Goal: Transaction & Acquisition: Purchase product/service

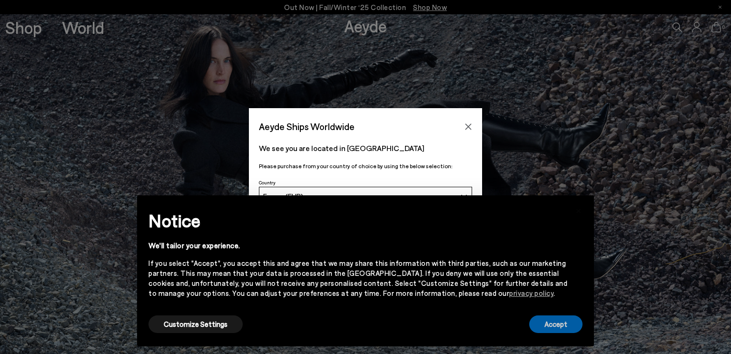
drag, startPoint x: 569, startPoint y: 320, endPoint x: 567, endPoint y: 301, distance: 19.1
click at [568, 313] on div "× Notice We'll tailor your experience. If you select "Accept", you accept this …" at bounding box center [365, 270] width 449 height 143
click at [549, 326] on button "Accept" at bounding box center [555, 324] width 53 height 18
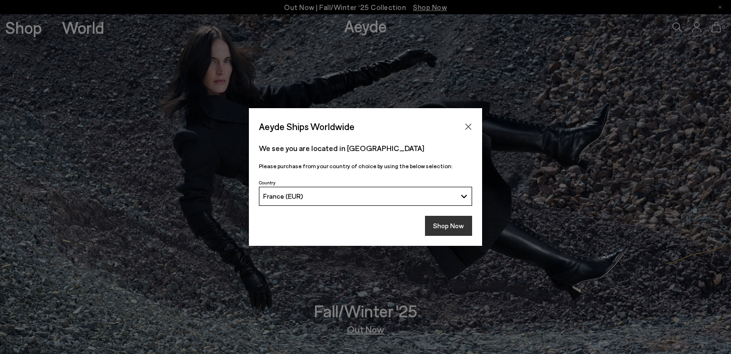
click at [439, 224] on button "Shop Now" at bounding box center [448, 226] width 47 height 20
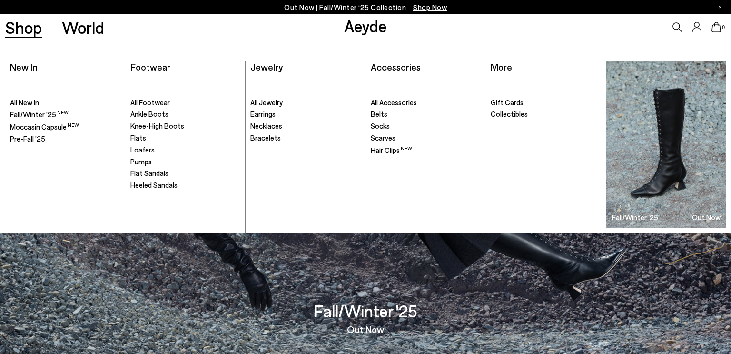
click at [156, 113] on span "Ankle Boots" at bounding box center [149, 113] width 38 height 9
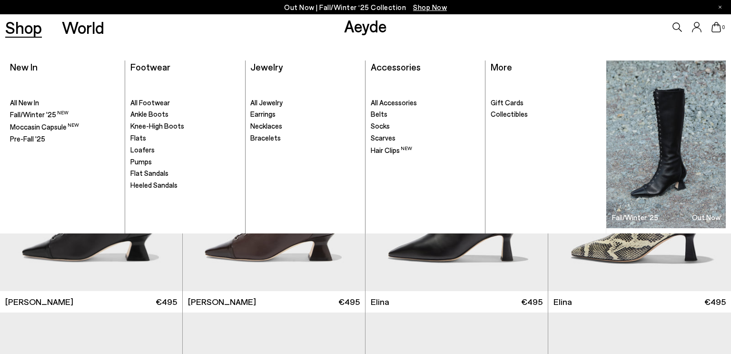
click at [32, 29] on link "Shop" at bounding box center [23, 27] width 37 height 17
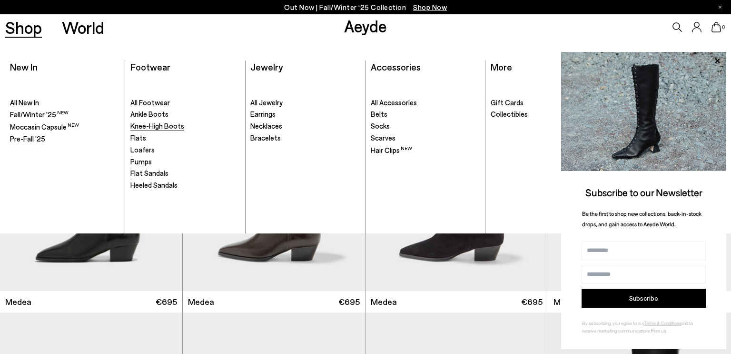
click at [159, 129] on span "Knee-High Boots" at bounding box center [157, 125] width 54 height 9
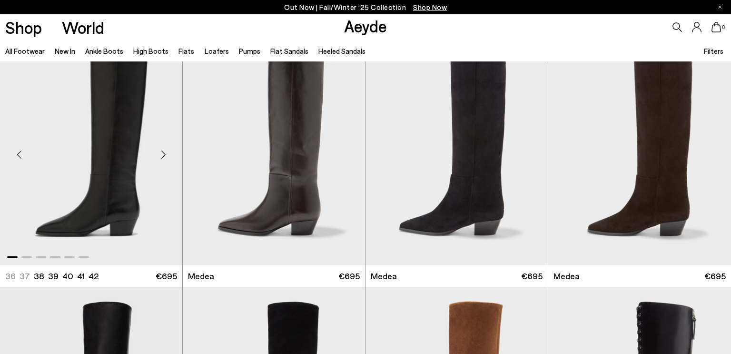
scroll to position [47, 0]
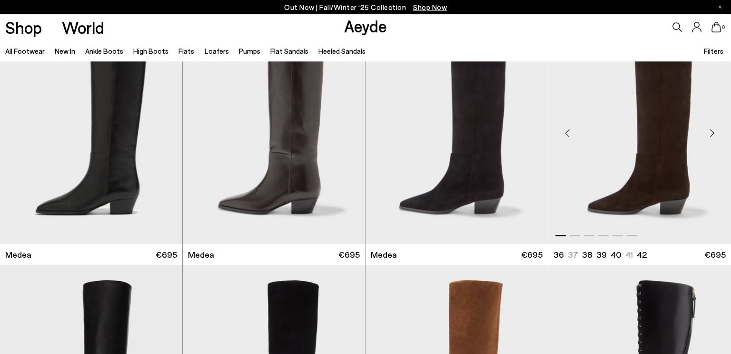
click at [651, 167] on img "1 / 6" at bounding box center [639, 128] width 183 height 229
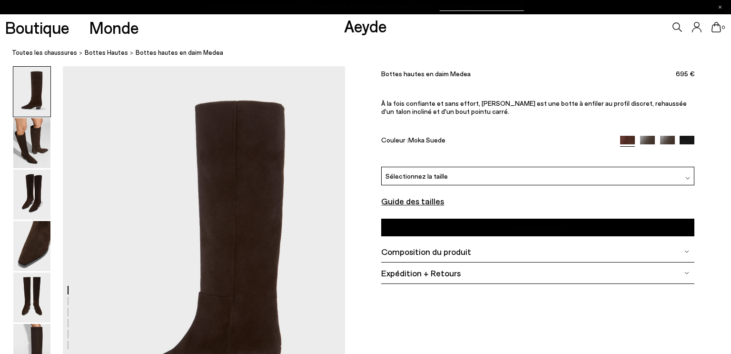
click at [505, 65] on nav "Toutes les chaussures bottes hautes Bottes hautes en daim Medea" at bounding box center [371, 53] width 719 height 26
click at [37, 143] on img at bounding box center [31, 143] width 37 height 50
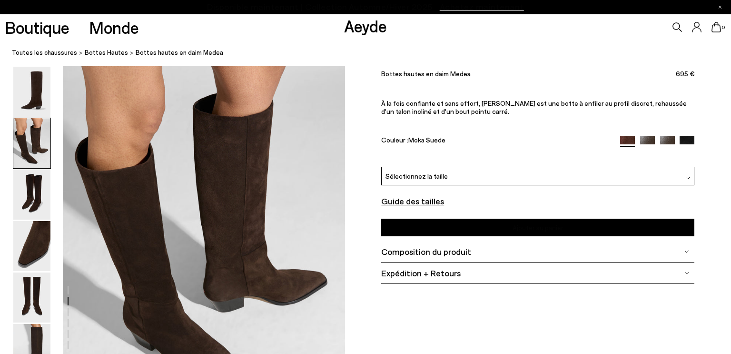
scroll to position [385, 0]
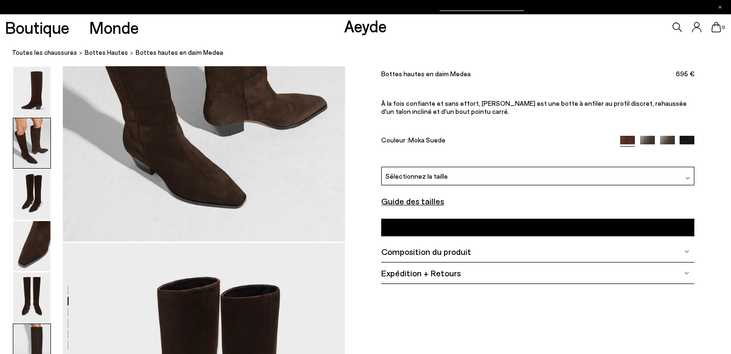
click at [22, 330] on img at bounding box center [31, 349] width 37 height 50
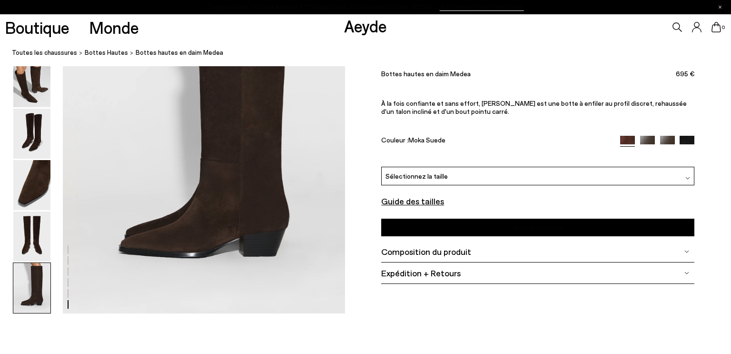
scroll to position [2016, 0]
click at [28, 288] on img at bounding box center [31, 287] width 37 height 50
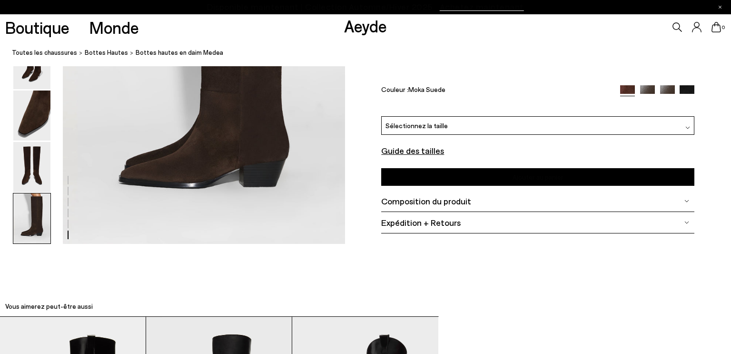
scroll to position [2091, 0]
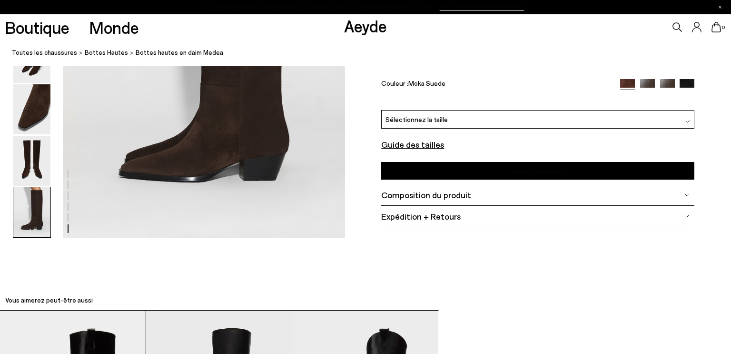
click at [424, 193] on font "Composition du produit" at bounding box center [426, 194] width 90 height 10
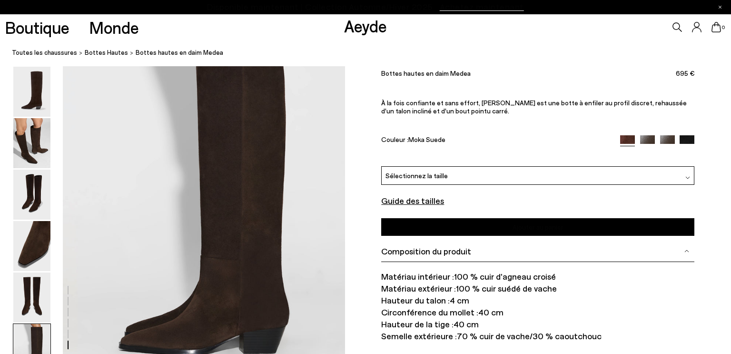
scroll to position [1916, 0]
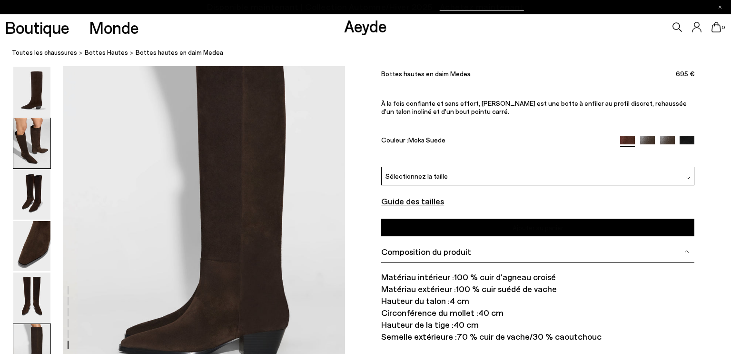
click at [35, 140] on img at bounding box center [31, 143] width 37 height 50
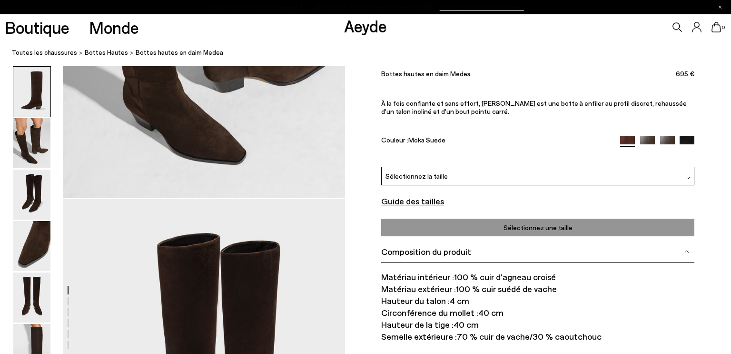
scroll to position [0, 0]
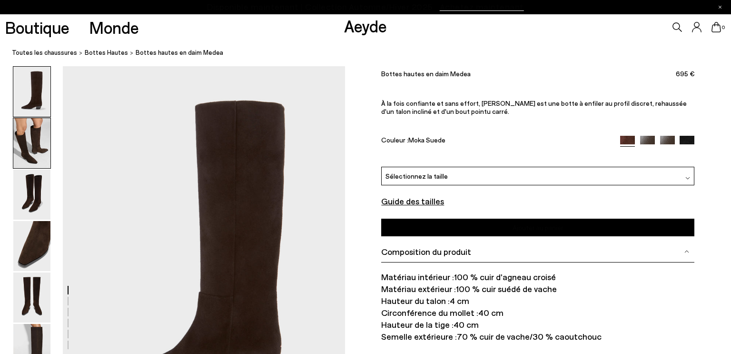
click at [38, 146] on img at bounding box center [31, 143] width 37 height 50
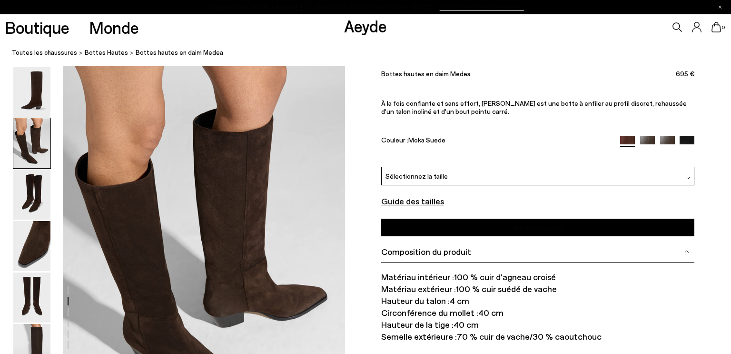
scroll to position [388, 0]
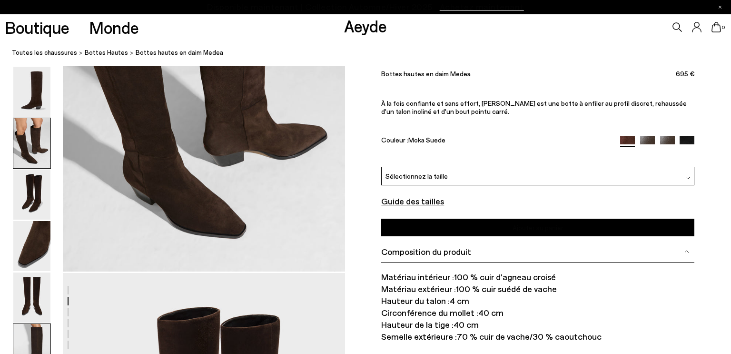
click at [34, 343] on img at bounding box center [31, 349] width 37 height 50
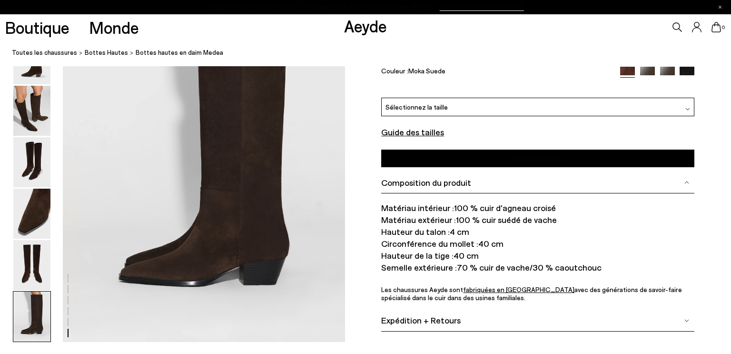
scroll to position [1991, 0]
